Goal: Understand process/instructions

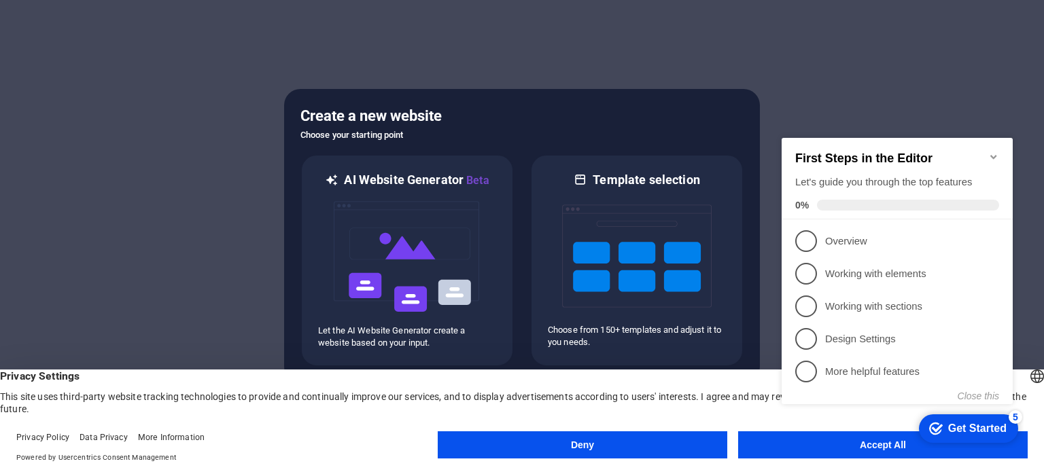
click at [885, 451] on appcues-checklist "Contextual help checklist present on screen" at bounding box center [899, 285] width 247 height 334
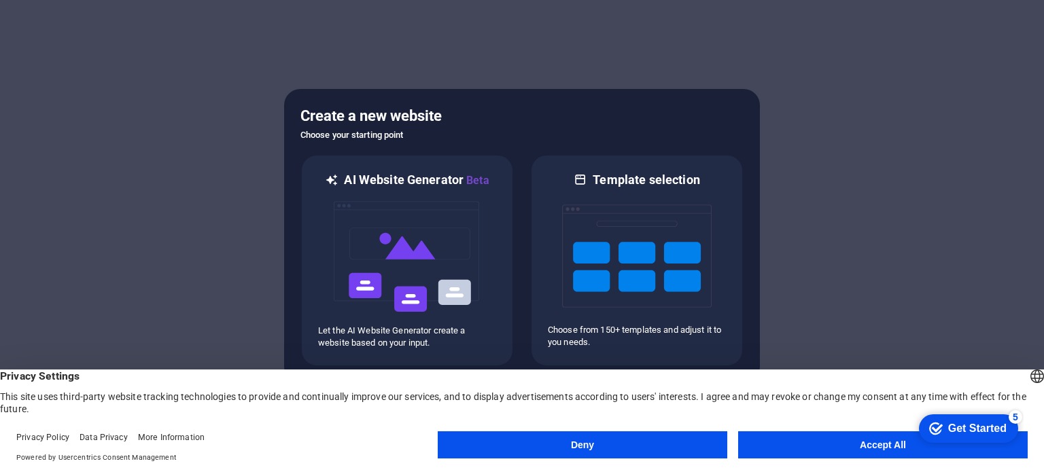
click at [908, 445] on html "checkmark Get Started 5 First Steps in the Editor Let's guide you through the t…" at bounding box center [966, 428] width 116 height 41
click at [951, 430] on div "Get Started" at bounding box center [977, 429] width 58 height 12
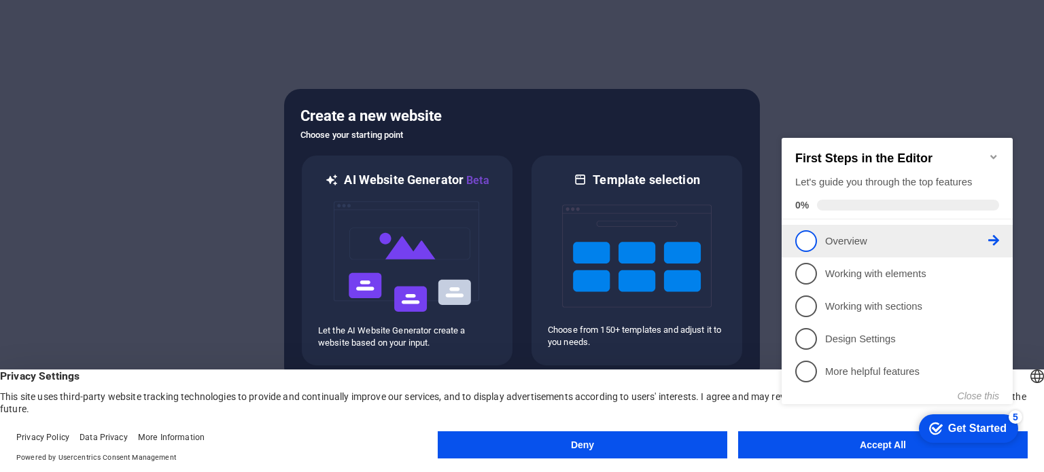
click at [889, 239] on p "Overview - incomplete" at bounding box center [906, 241] width 163 height 14
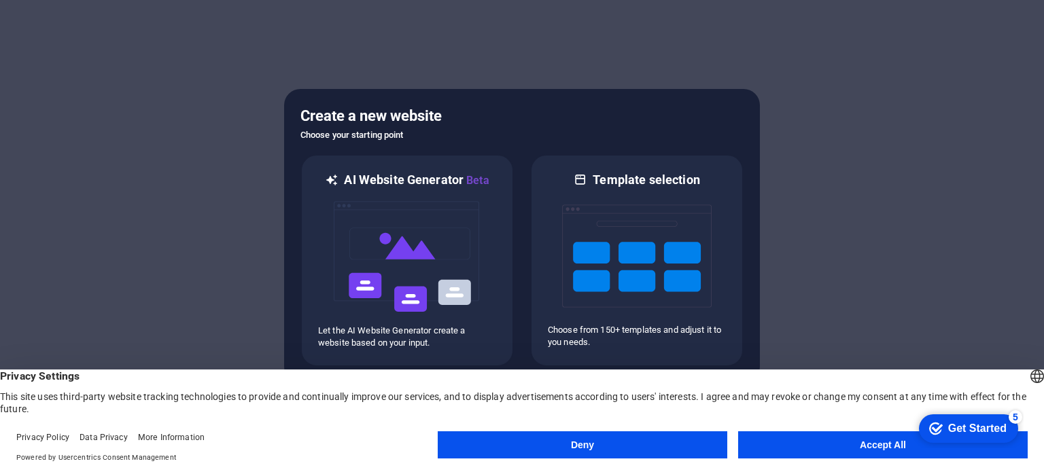
click at [941, 429] on div "checkmark Get Started 5" at bounding box center [967, 429] width 77 height 14
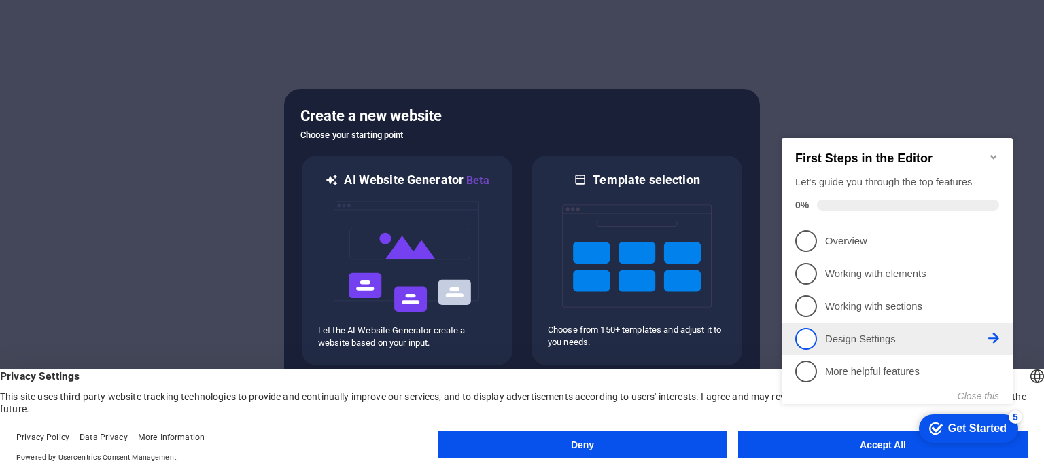
click at [915, 342] on p "Design Settings - incomplete" at bounding box center [906, 339] width 163 height 14
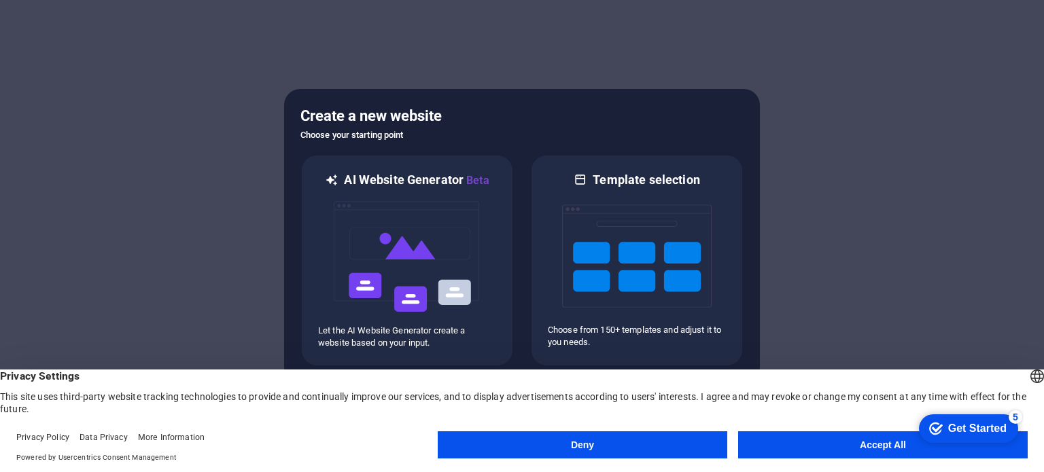
click at [887, 454] on button "Accept All" at bounding box center [883, 445] width 290 height 27
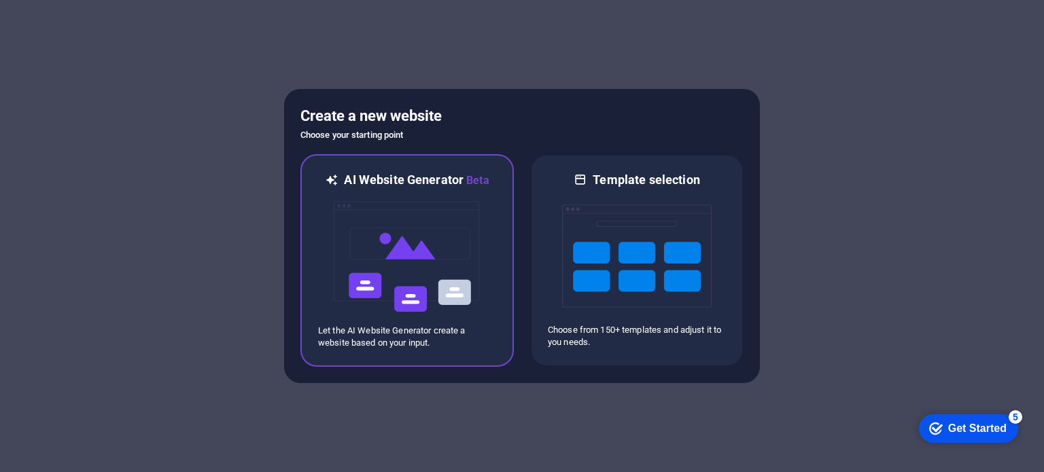
click at [468, 268] on img at bounding box center [407, 257] width 150 height 136
